Goal: Information Seeking & Learning: Learn about a topic

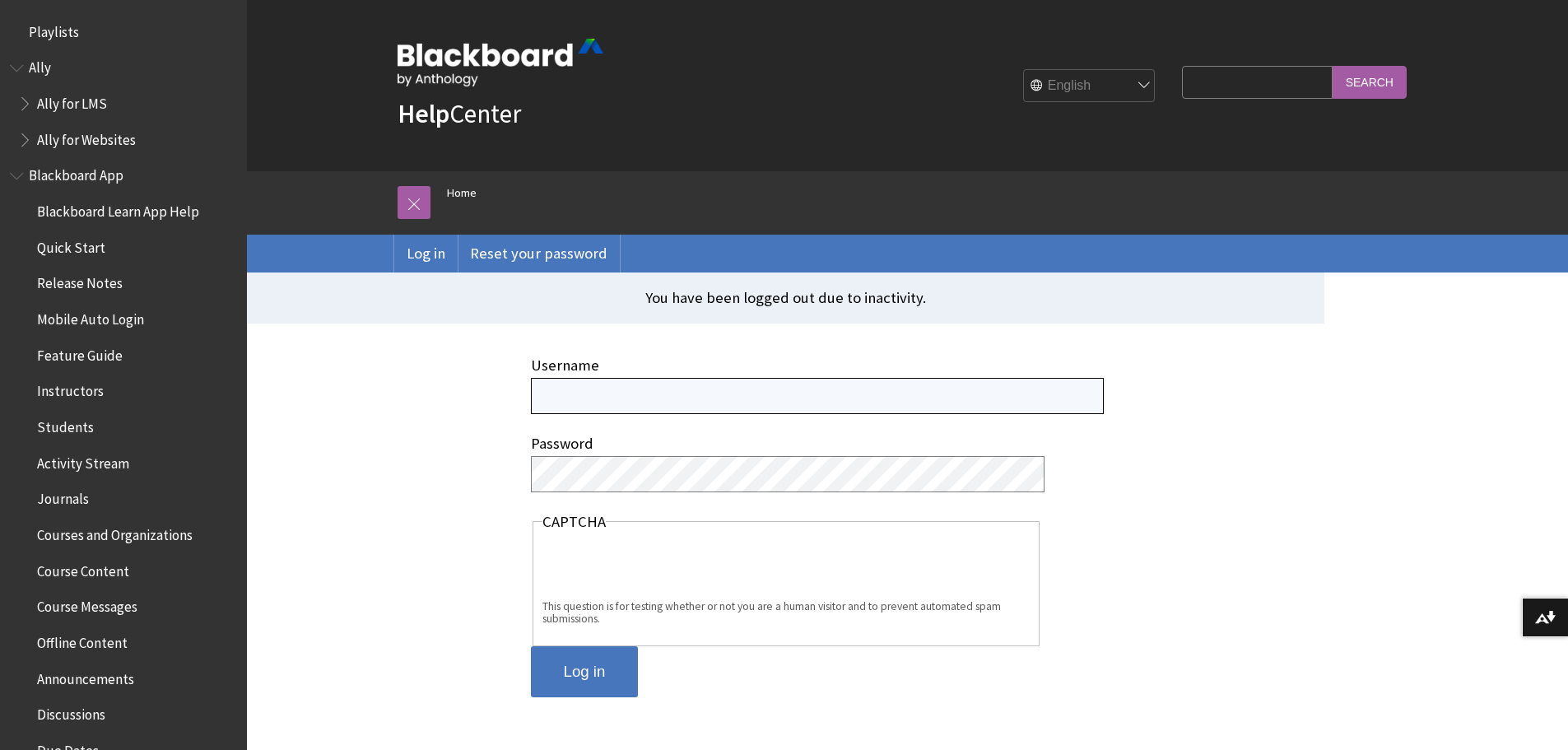
type input "[PERSON_NAME][EMAIL_ADDRESS][PERSON_NAME][DOMAIN_NAME]"
click at [604, 663] on input "Log in" at bounding box center [585, 672] width 108 height 51
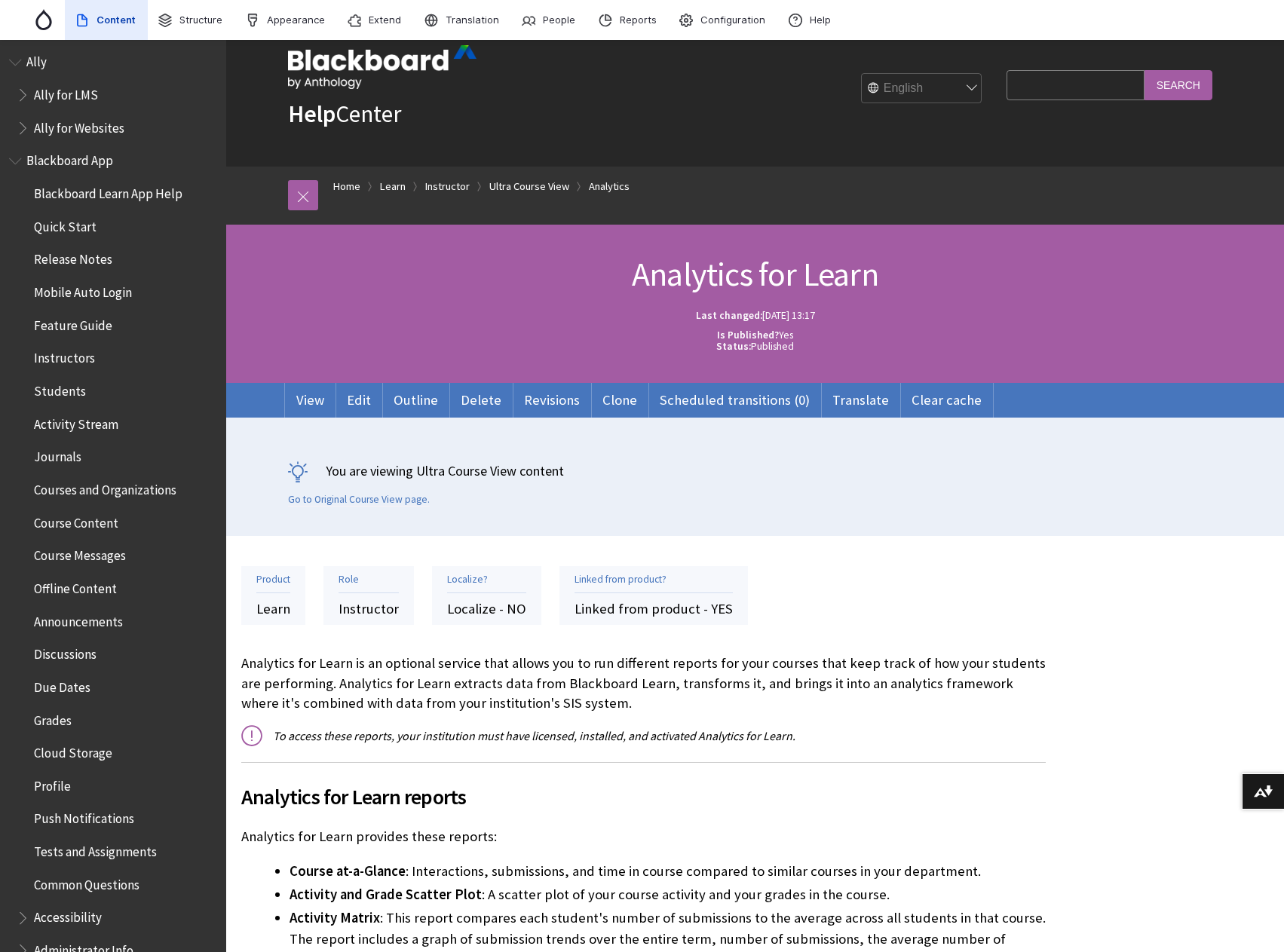
scroll to position [2239, 0]
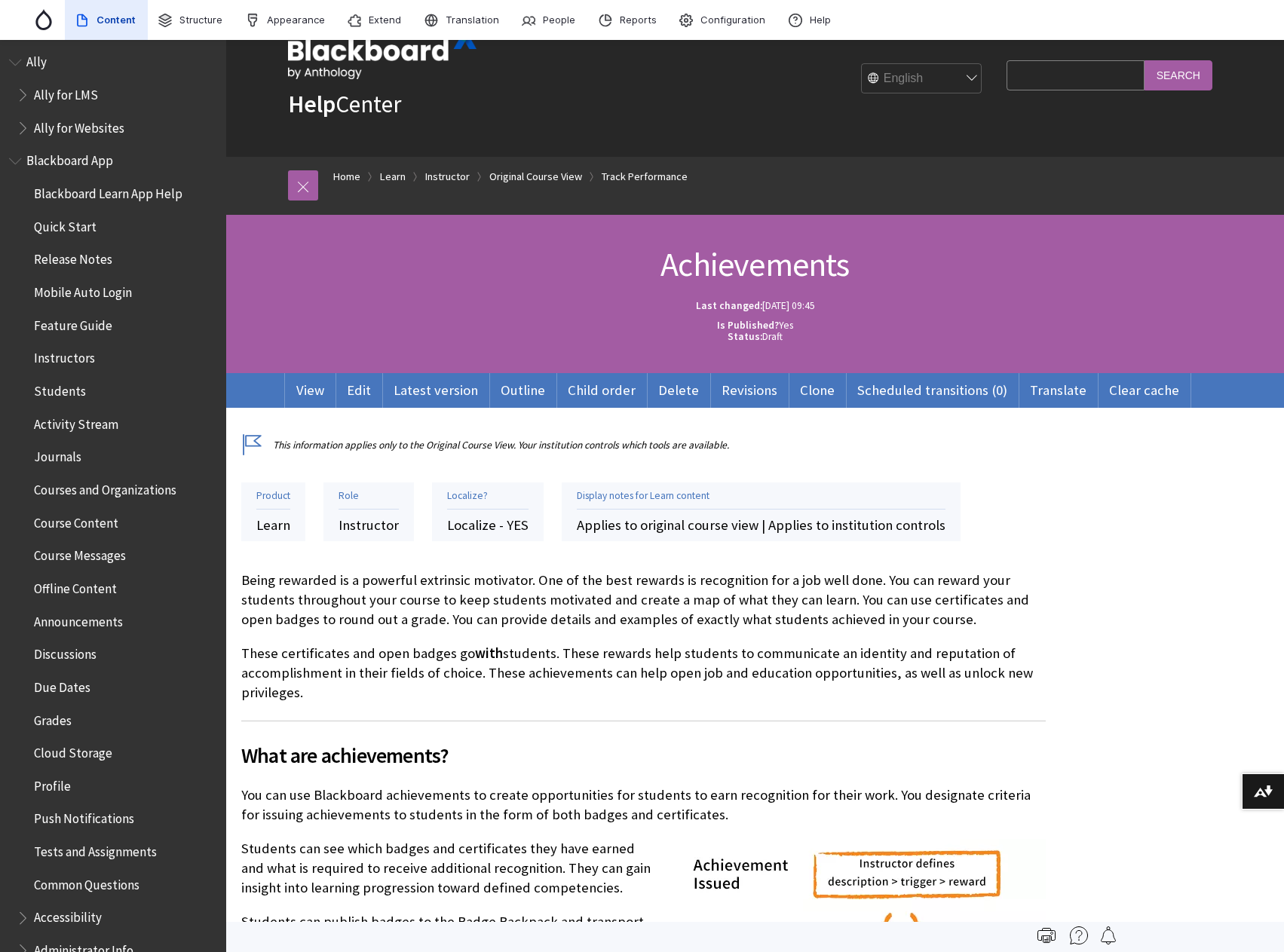
scroll to position [2253, 0]
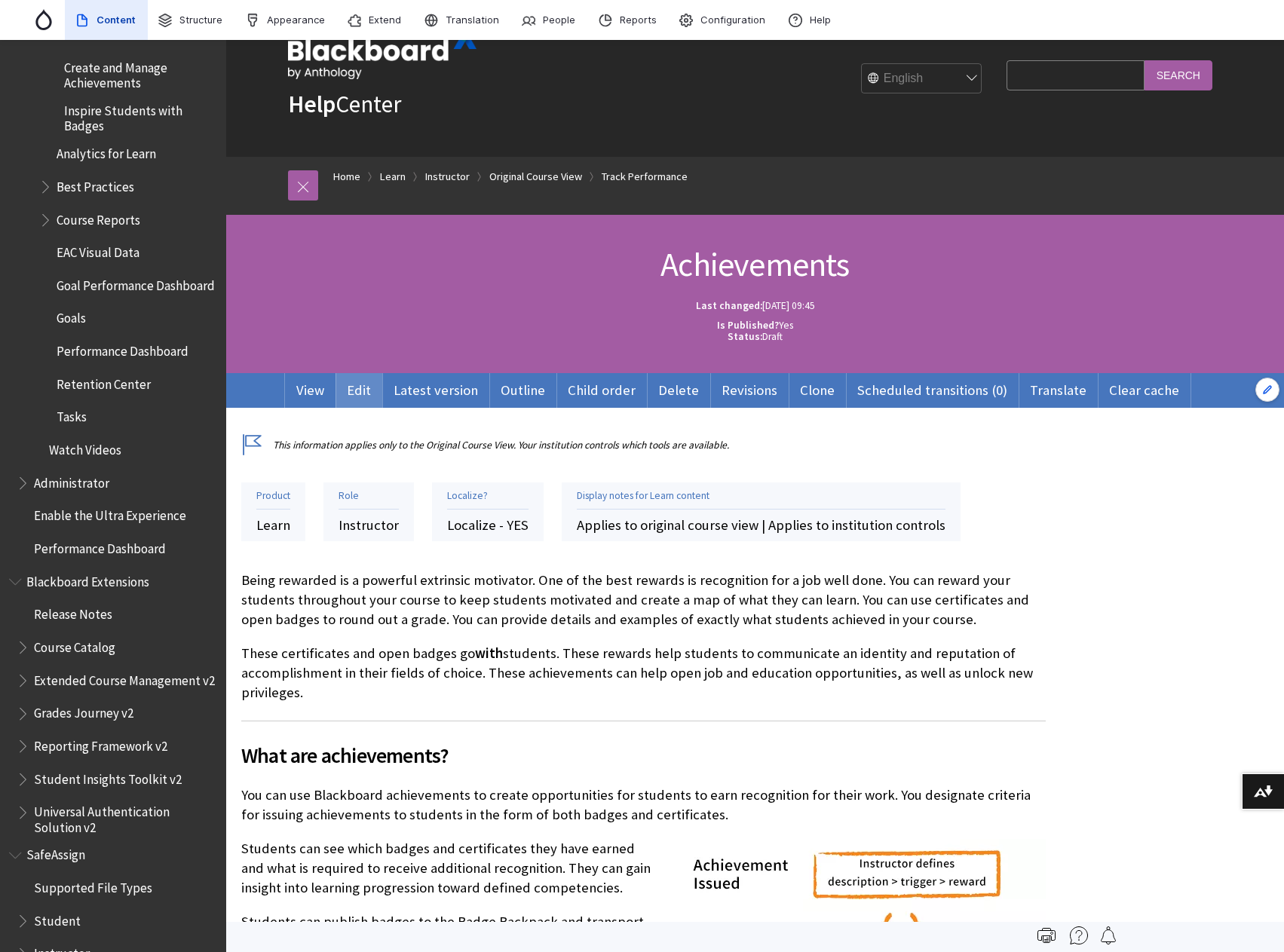
click at [365, 390] on link "Edit" at bounding box center [359, 390] width 47 height 35
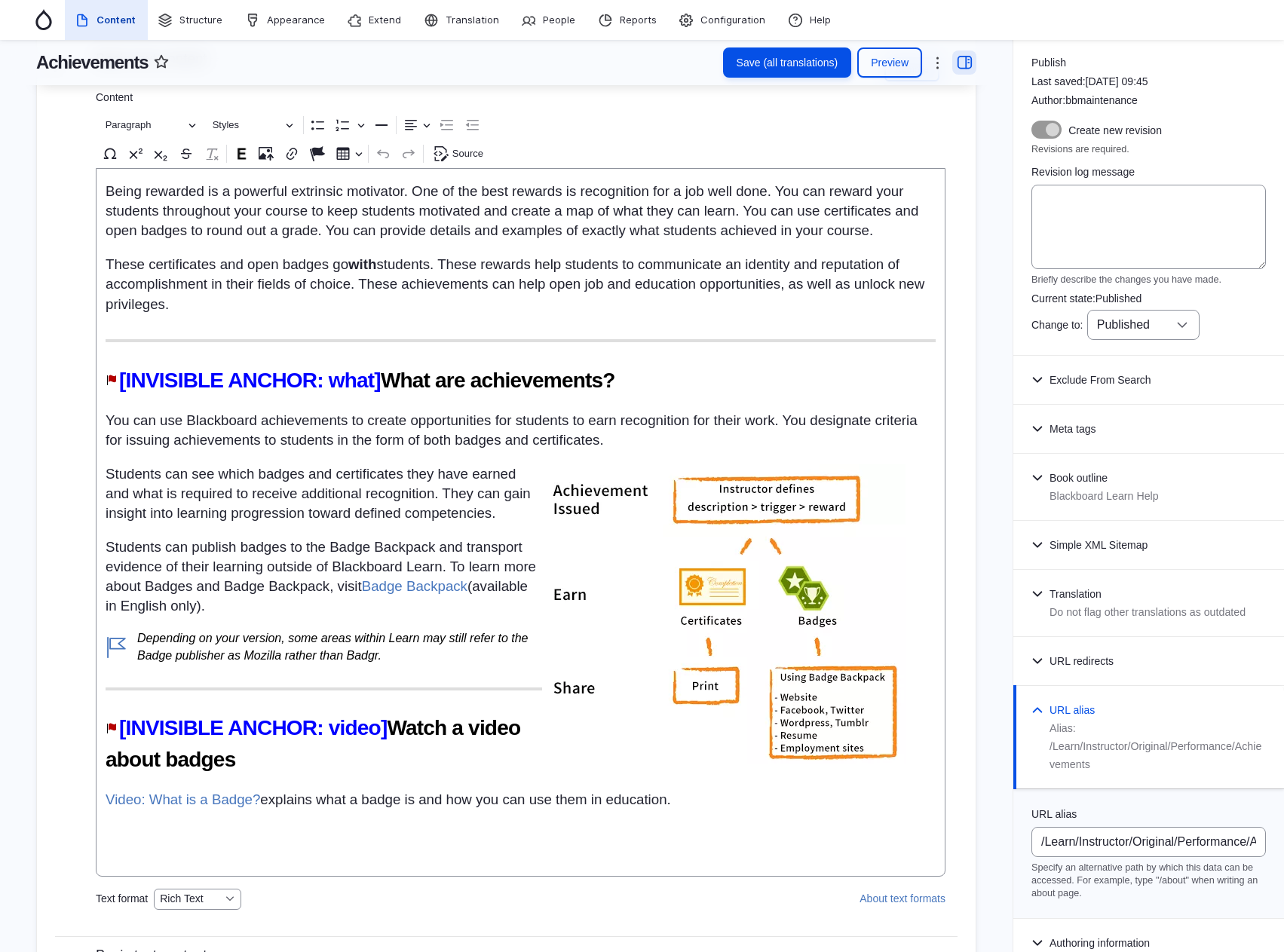
scroll to position [2187, 0]
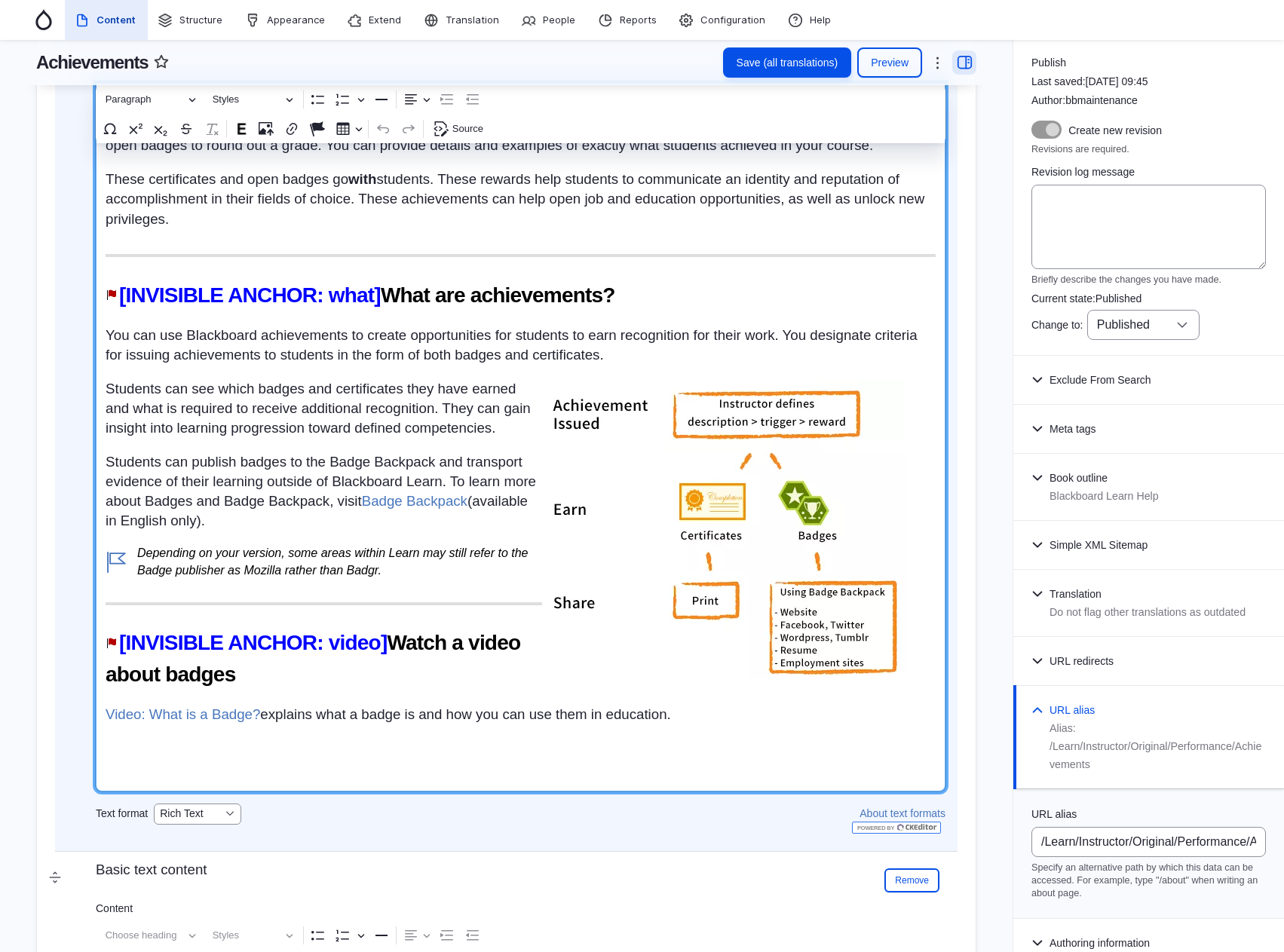
click at [768, 491] on div "Being rewarded is a powerful extrinsic motivator. One of the best rewards is re…" at bounding box center [521, 438] width 850 height 709
click at [758, 488] on div "Being rewarded is a powerful extrinsic motivator. One of the best rewards is re…" at bounding box center [521, 438] width 850 height 709
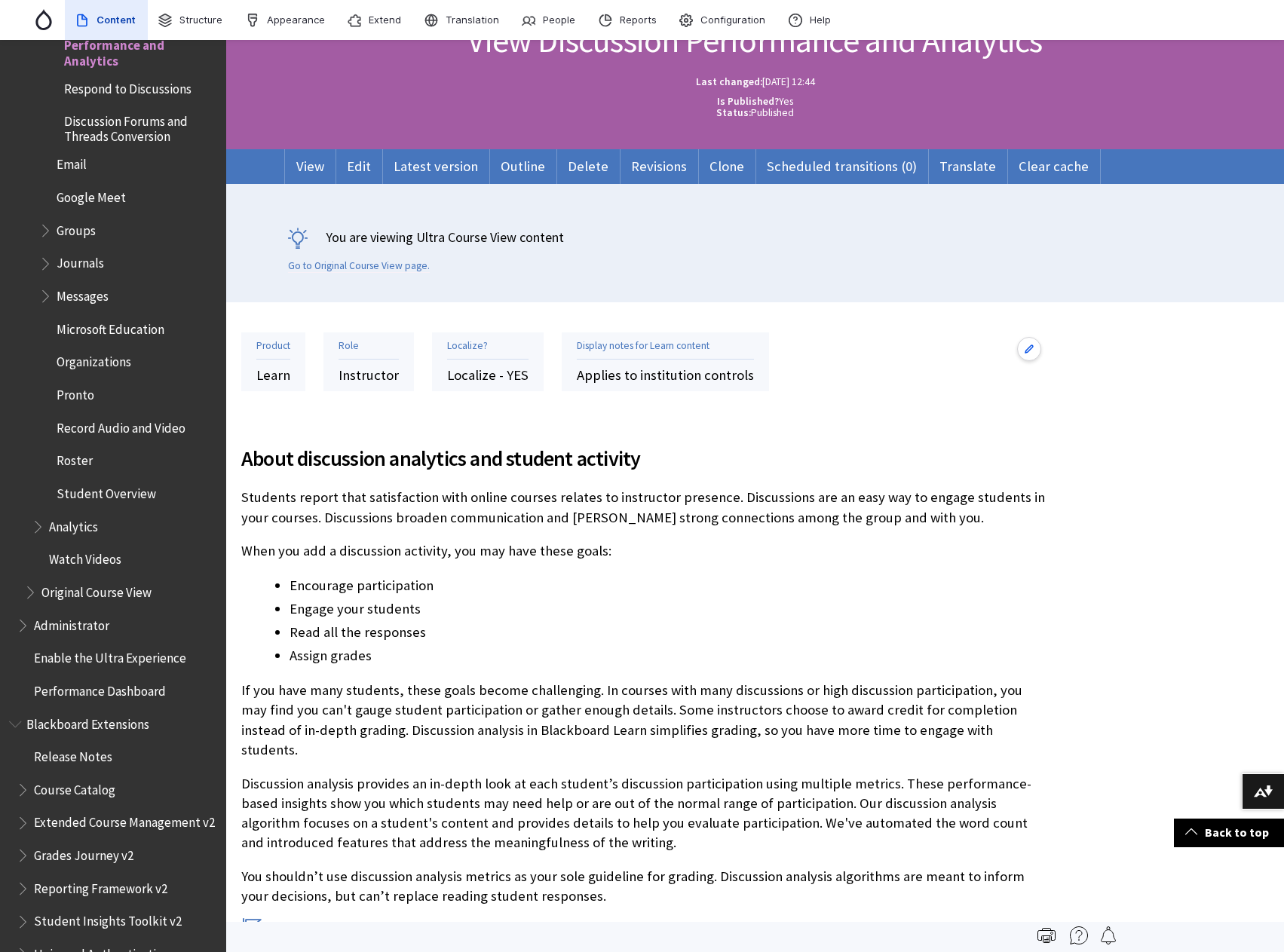
scroll to position [151, 0]
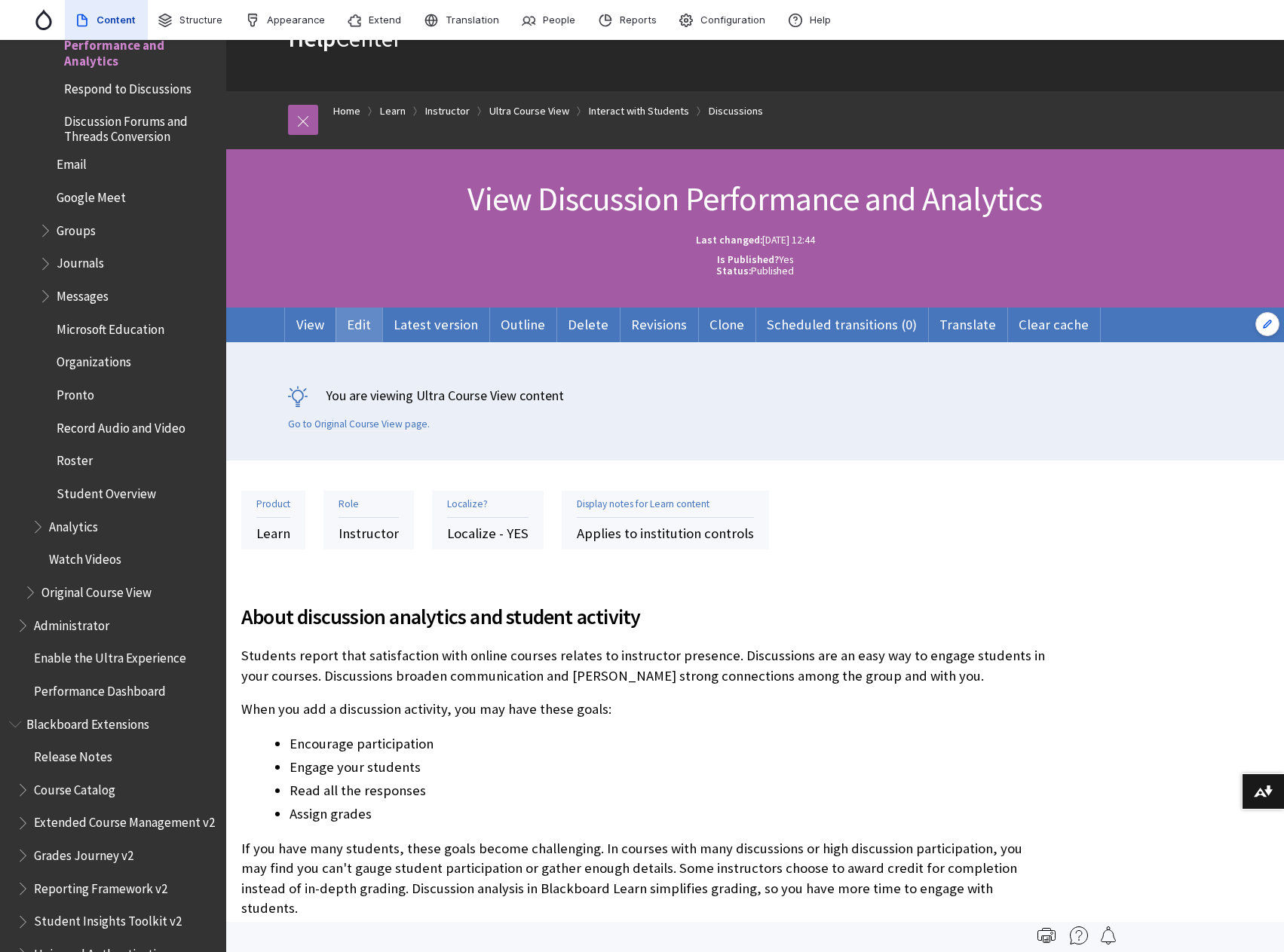
click at [341, 317] on link "Edit" at bounding box center [359, 325] width 47 height 35
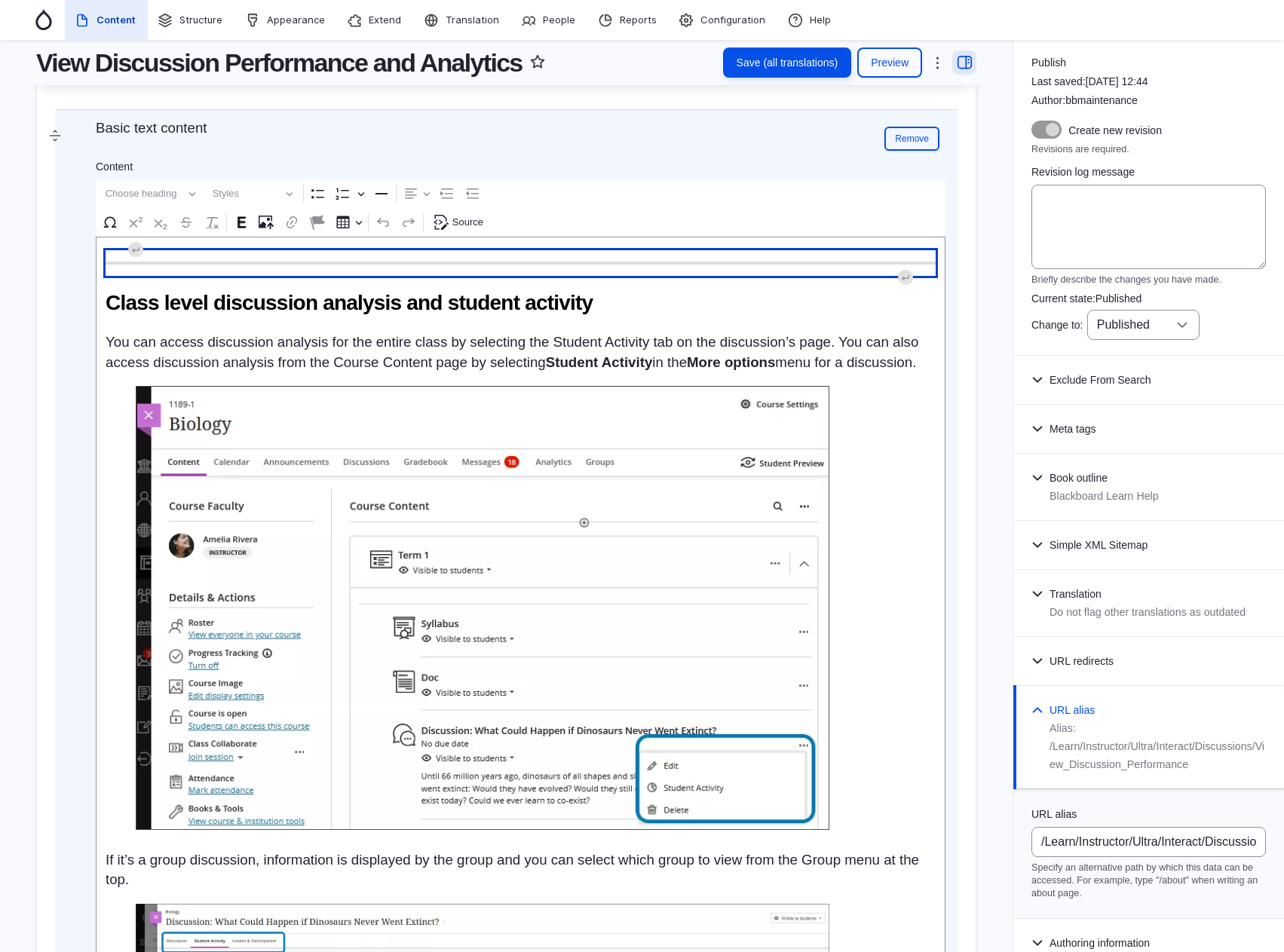
scroll to position [4374, 0]
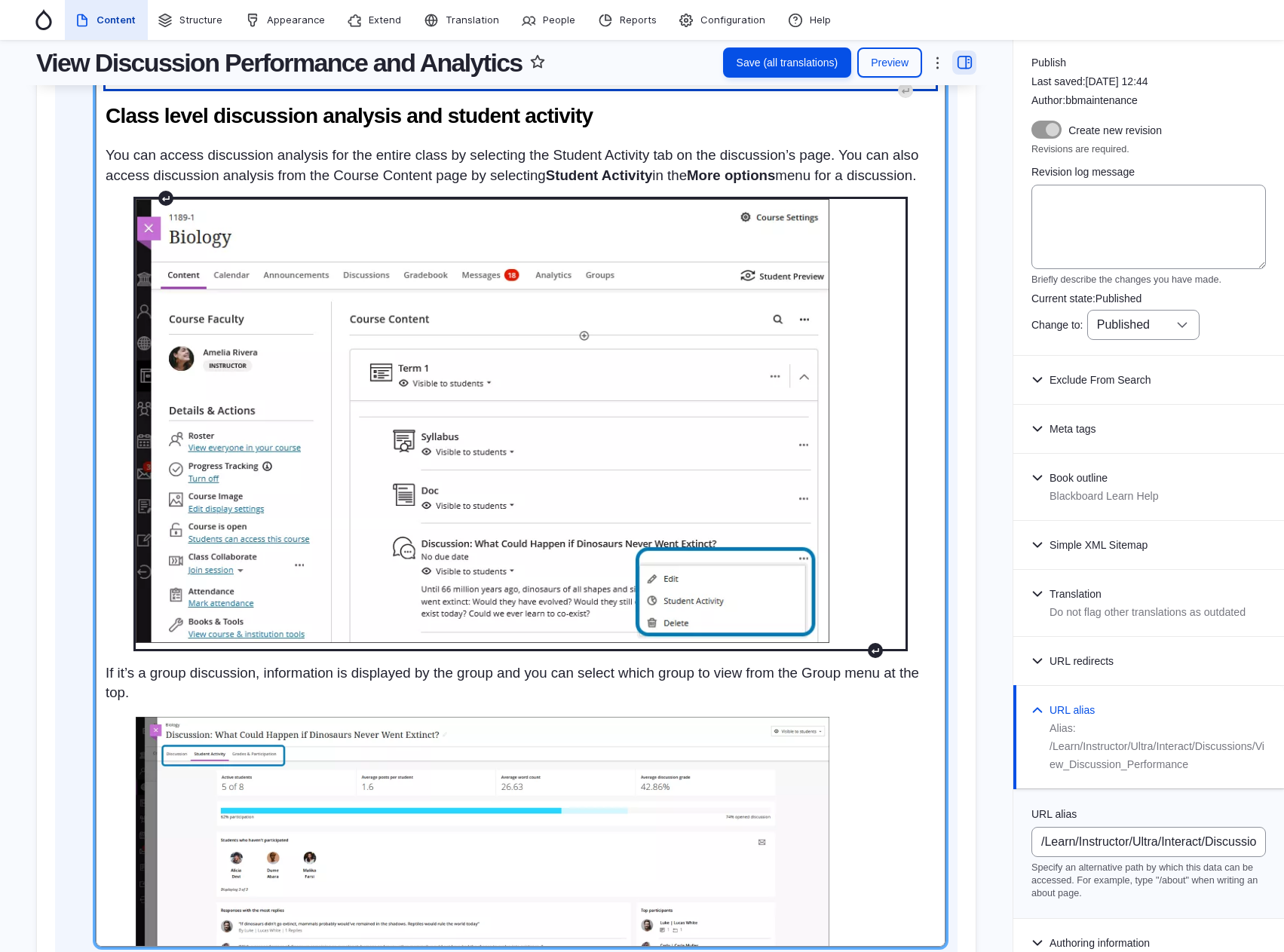
click at [381, 368] on figure "Rich Text Editor. Editing area: main. Press Alt+0 for help." at bounding box center [521, 424] width 770 height 450
